Goal: Check status

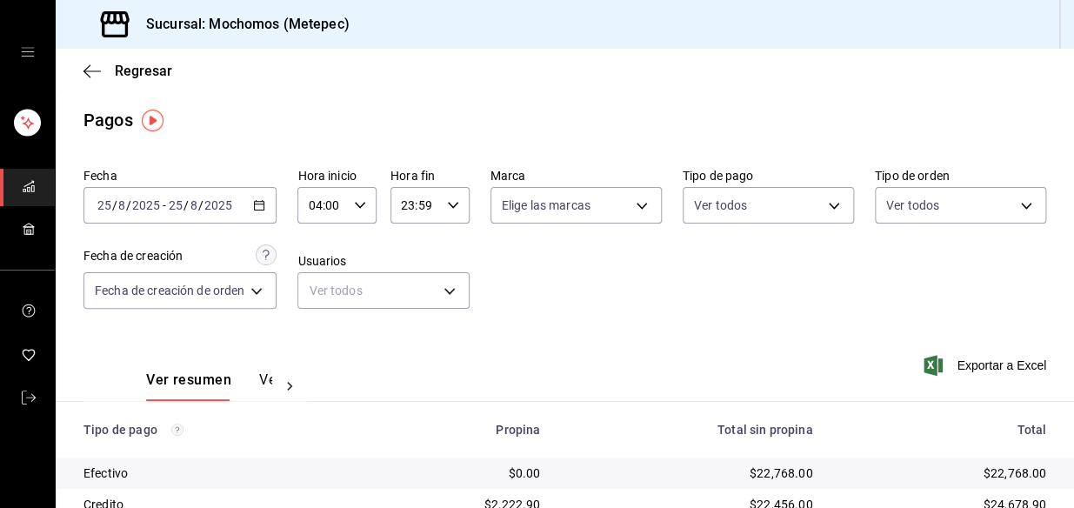
click at [265, 208] on icon "button" at bounding box center [259, 205] width 12 height 12
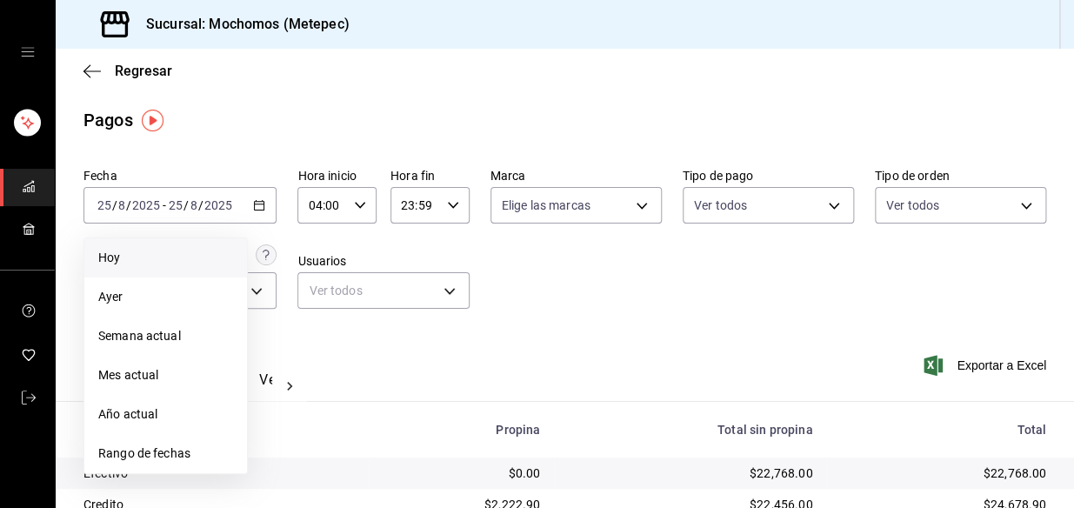
click at [170, 250] on span "Hoy" at bounding box center [165, 258] width 135 height 18
type input "00:00"
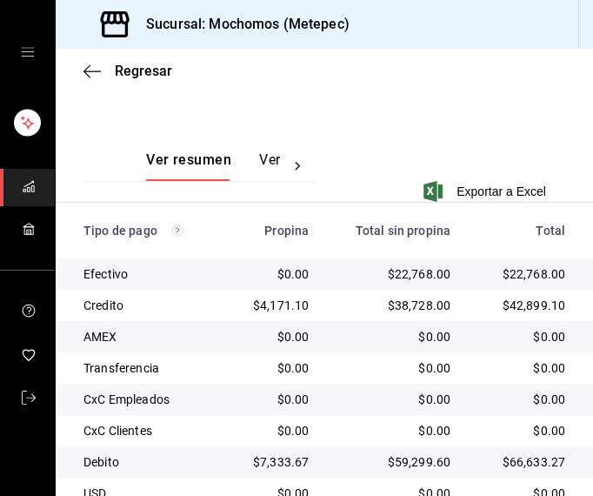
scroll to position [450, 0]
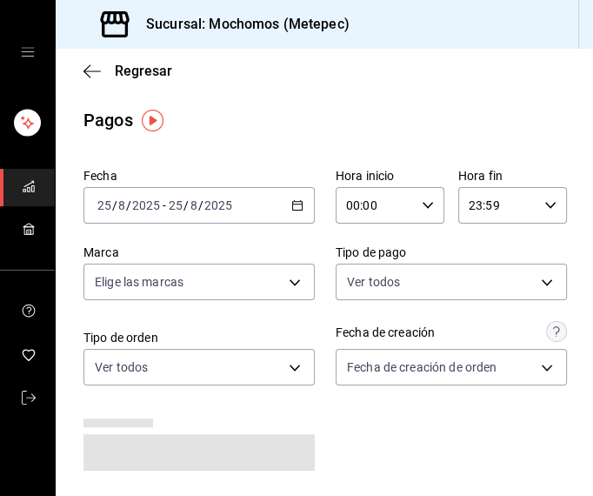
click at [296, 203] on icon "button" at bounding box center [297, 205] width 12 height 12
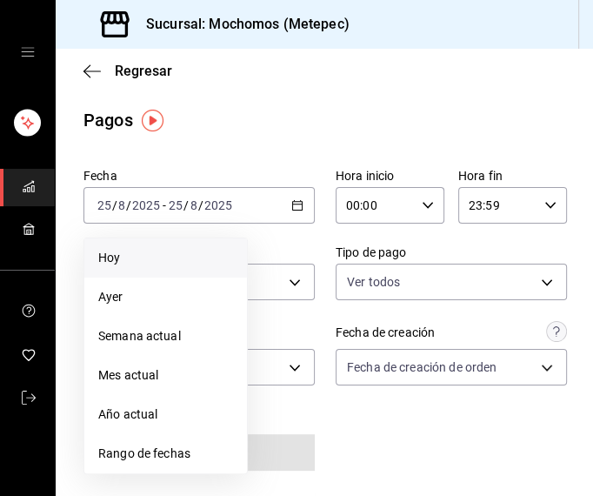
click at [124, 258] on span "Hoy" at bounding box center [165, 258] width 135 height 18
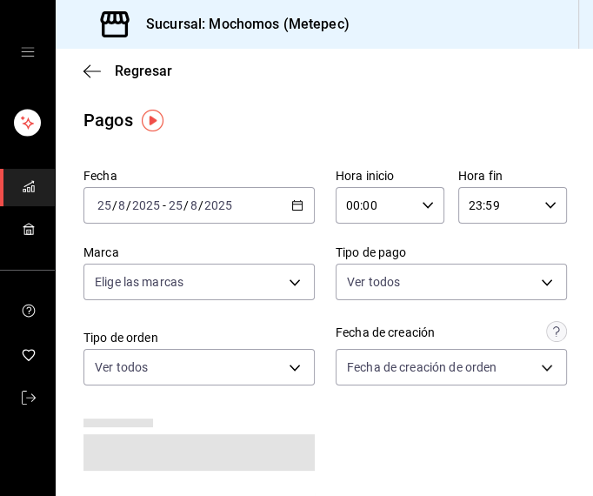
click at [423, 201] on icon "button" at bounding box center [428, 205] width 12 height 12
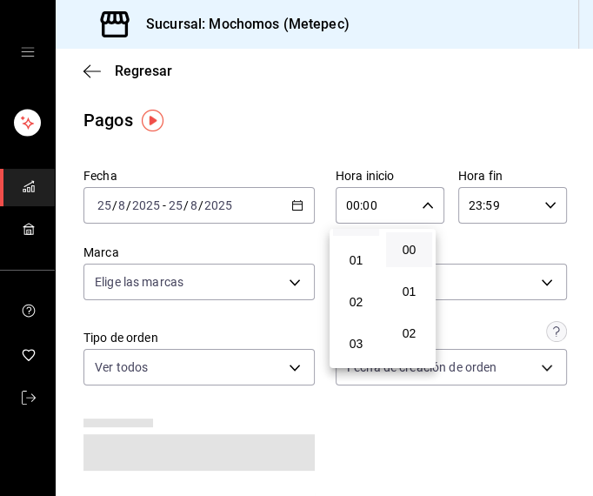
scroll to position [78, 0]
click at [354, 326] on button "04" at bounding box center [356, 338] width 46 height 35
type input "04:00"
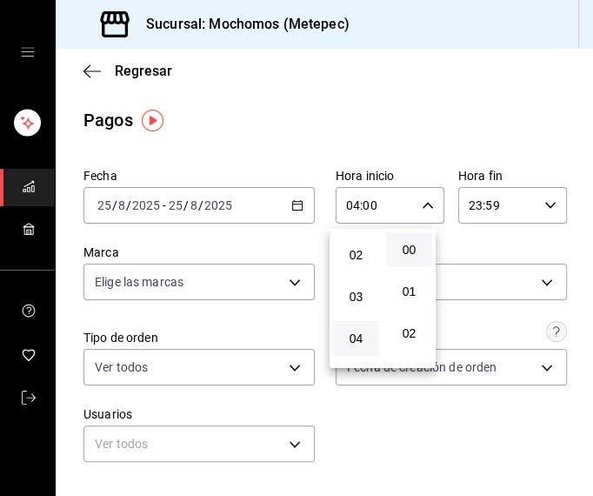
click at [430, 120] on div at bounding box center [296, 248] width 593 height 496
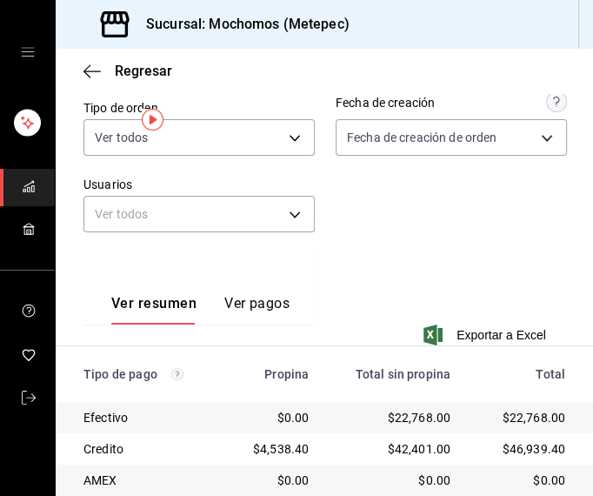
scroll to position [477, 0]
